Goal: Complete application form: Complete application form

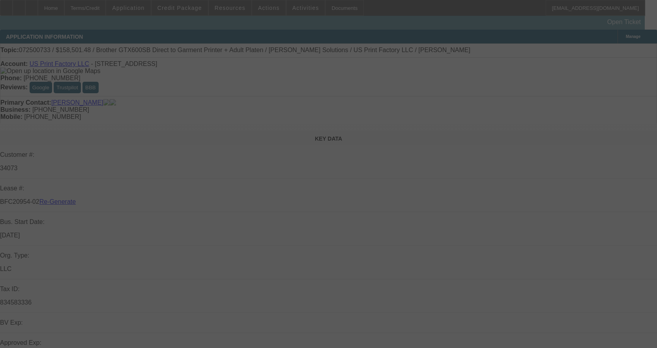
select select "3"
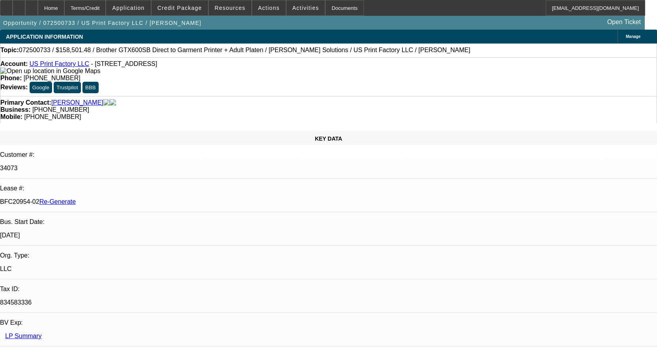
select select "0"
select select "2"
select select "0"
select select "6"
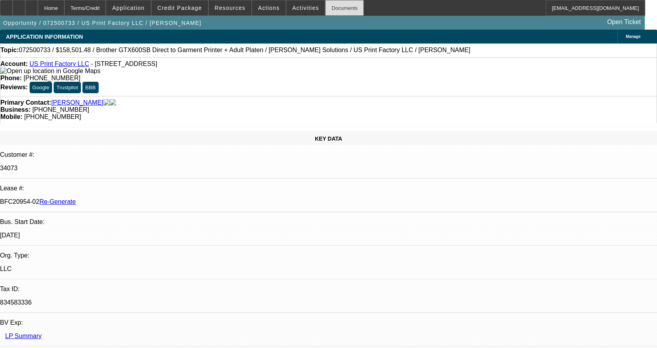
click at [325, 11] on div "Documents" at bounding box center [344, 8] width 39 height 16
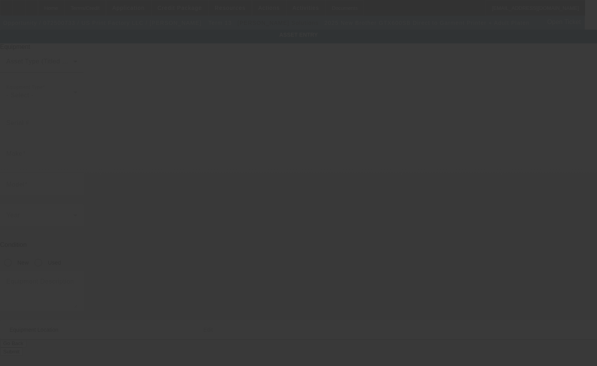
type input "Brother"
type input "GTX600SB Direct to Garment Printer + Adult Platen"
radio input "true"
type textarea "with Standard Starter Kit, (1) GTX600 Water Tank"
type input "[STREET_ADDRESS]"
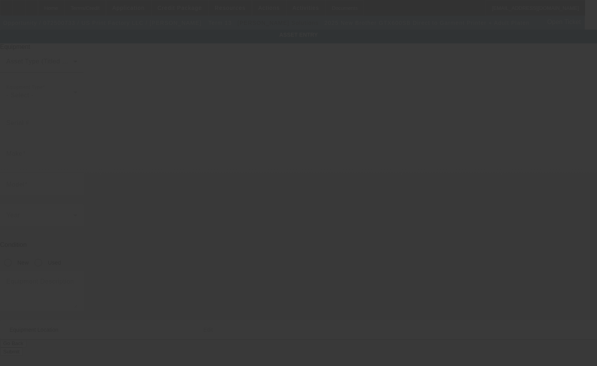
type input "Edison"
type input "08837"
type input "[GEOGRAPHIC_DATA]"
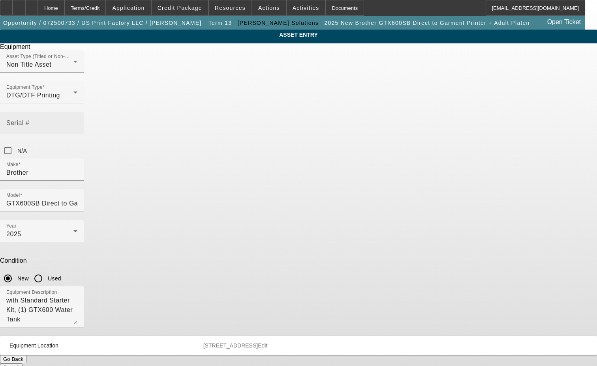
click at [77, 122] on input "Serial #" at bounding box center [41, 126] width 71 height 9
type input "A5958413"
click at [22, 363] on button "Submit" at bounding box center [11, 367] width 22 height 8
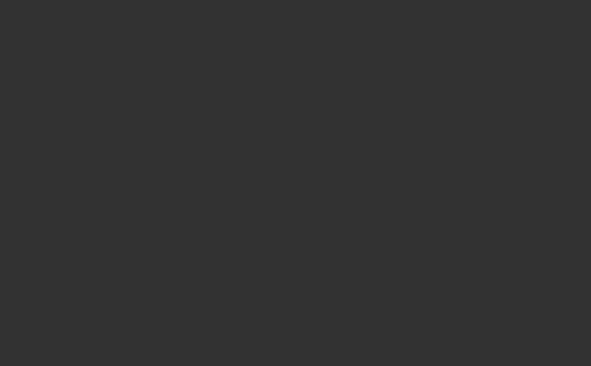
select select "3"
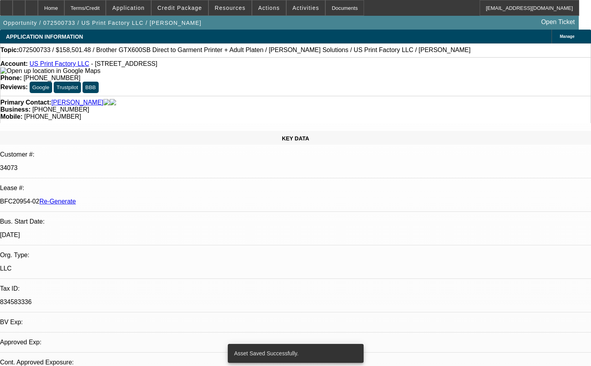
select select "0"
select select "2"
select select "0"
select select "1"
select select "2"
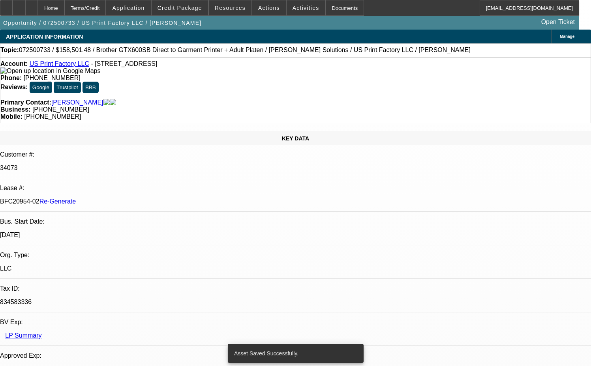
select select "6"
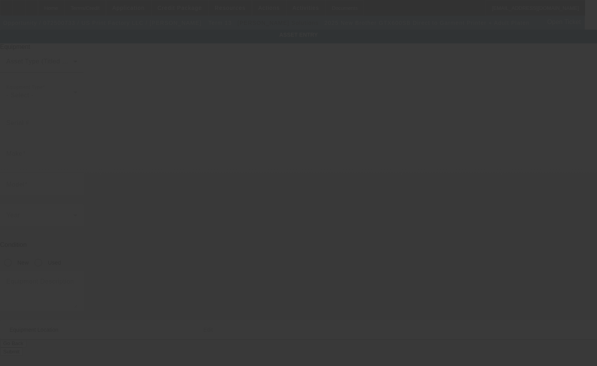
type input "Brother"
type input "GTX600SB Direct to Garment Printer + Adult Platen"
radio input "true"
type textarea "with Standard Starter Kit"
type input "[STREET_ADDRESS]"
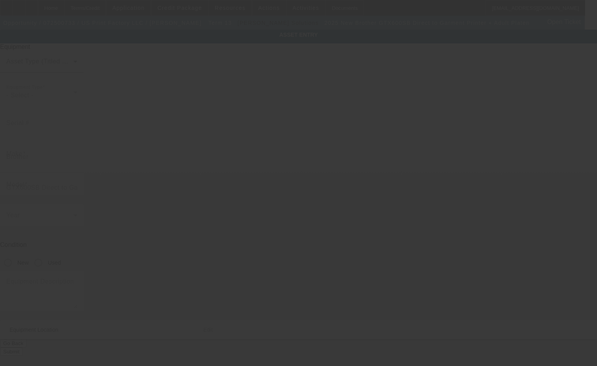
type input "Edison"
type input "08837"
type input "[GEOGRAPHIC_DATA]"
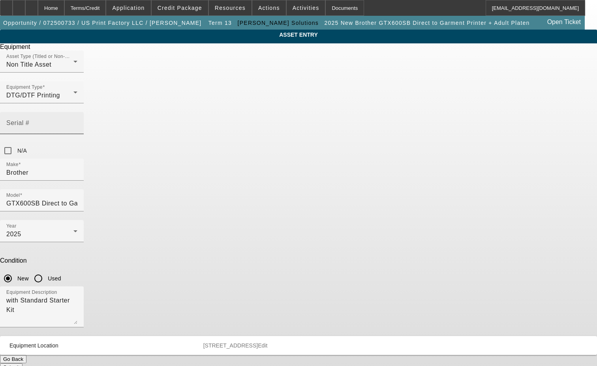
click at [77, 122] on input "Serial #" at bounding box center [41, 126] width 71 height 9
type input "L4957727"
click at [22, 363] on button "Submit" at bounding box center [11, 367] width 22 height 8
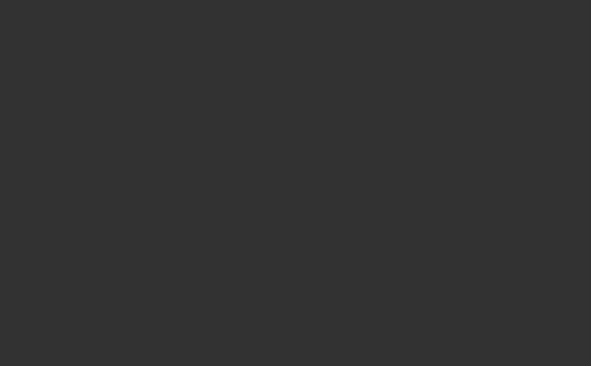
select select "3"
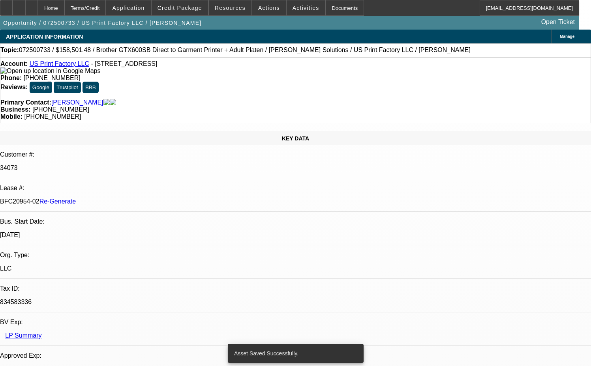
select select "0"
select select "2"
select select "0"
select select "6"
